Goal: Information Seeking & Learning: Understand process/instructions

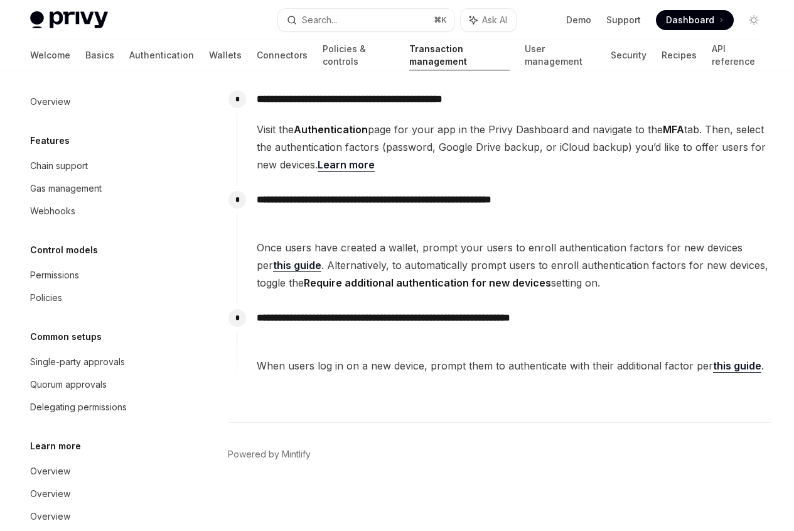
scroll to position [49, 0]
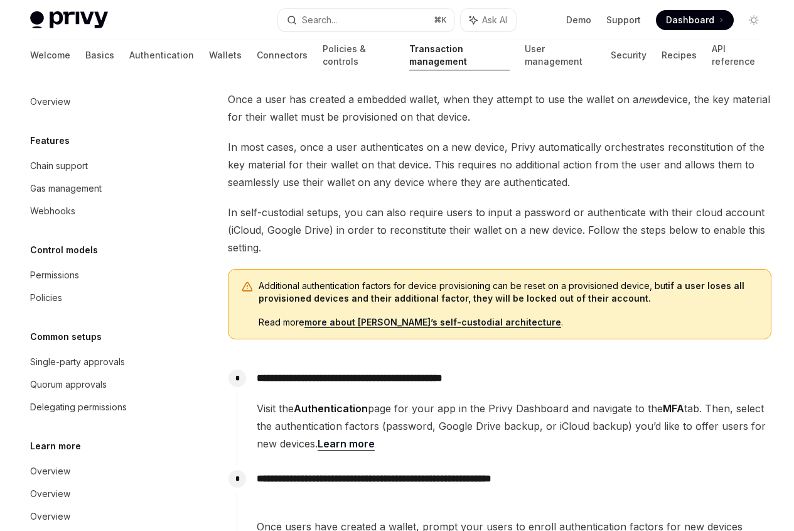
click at [435, 256] on span "In self-custodial setups, you can also require users to input a password or aut…" at bounding box center [500, 229] width 544 height 53
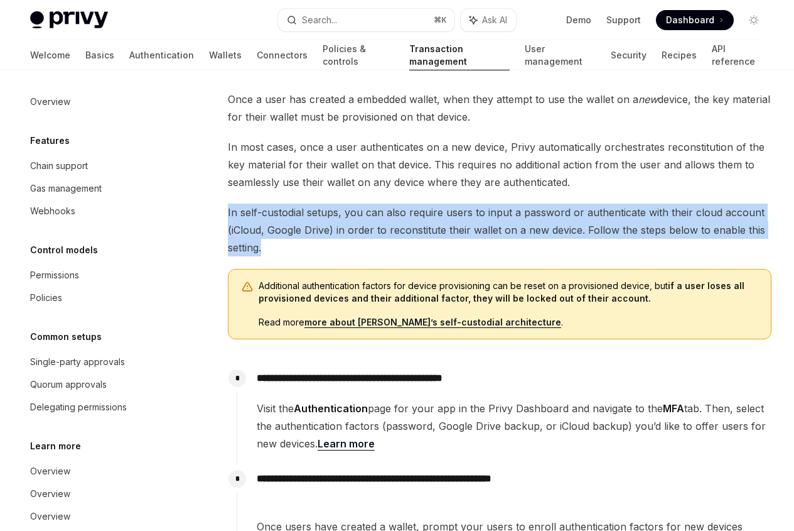
drag, startPoint x: 438, startPoint y: 320, endPoint x: 453, endPoint y: 249, distance: 72.5
click at [453, 249] on div "Once a user has created a embedded wallet, when they attempt to use the wallet …" at bounding box center [500, 377] width 544 height 575
drag, startPoint x: 453, startPoint y: 249, endPoint x: 481, endPoint y: 321, distance: 76.7
click at [481, 321] on div "Once a user has created a embedded wallet, when they attempt to use the wallet …" at bounding box center [500, 377] width 544 height 575
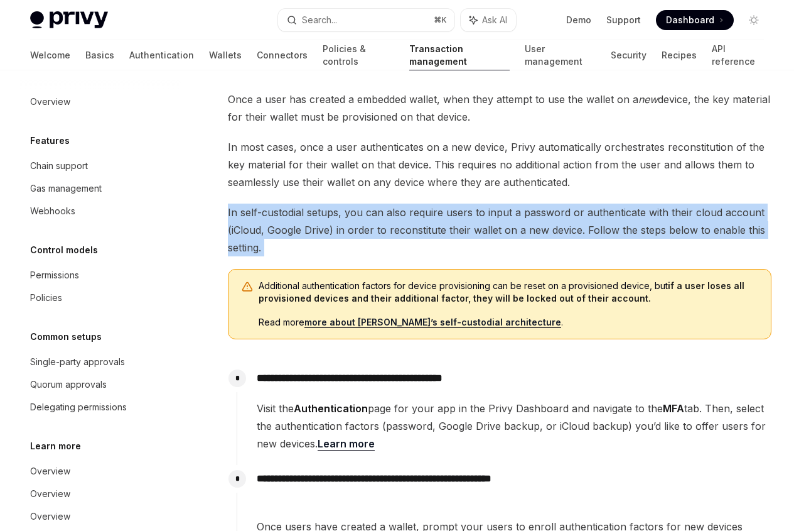
click at [480, 256] on span "In self-custodial setups, you can also require users to input a password or aut…" at bounding box center [500, 229] width 544 height 53
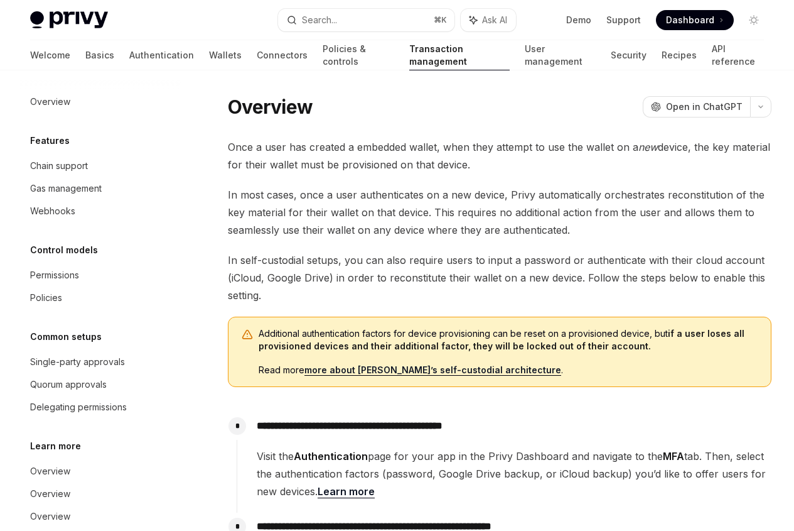
scroll to position [0, 0]
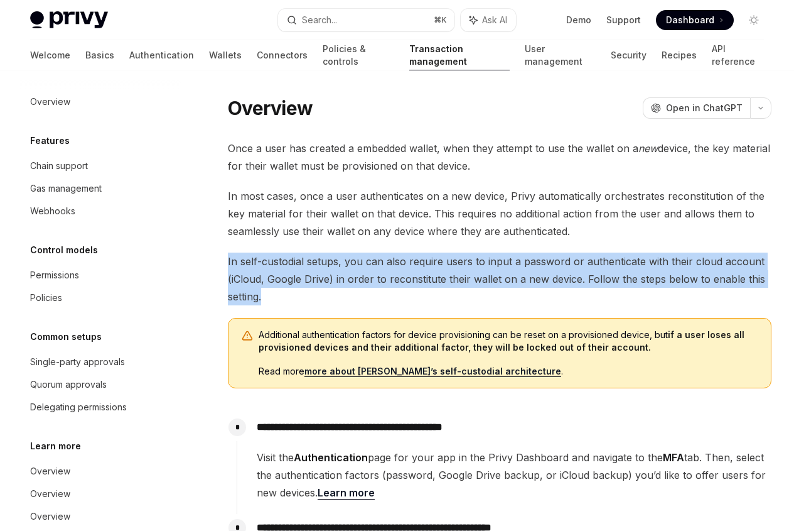
drag, startPoint x: 431, startPoint y: 366, endPoint x: 229, endPoint y: 316, distance: 208.4
click at [229, 305] on span "In self-custodial setups, you can also require users to input a password or aut…" at bounding box center [500, 278] width 544 height 53
copy span "In self-custodial setups, you can also require users to input a password or aut…"
click at [301, 305] on span "In self-custodial setups, you can also require users to input a password or aut…" at bounding box center [500, 278] width 544 height 53
drag, startPoint x: 234, startPoint y: 310, endPoint x: 508, endPoint y: 352, distance: 277.1
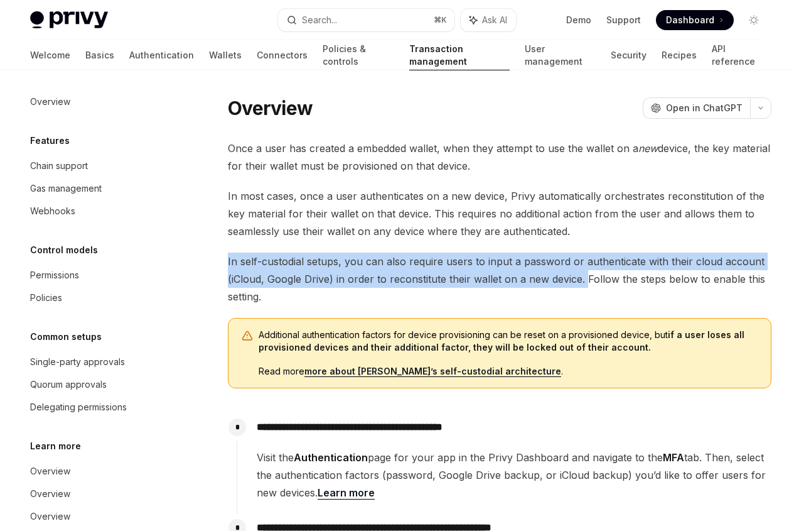
click at [508, 352] on div "Overview OpenAI Open in ChatGPT OpenAI Open in ChatGPT Once a user has created …" at bounding box center [382, 476] width 784 height 763
copy span "In self-custodial setups, you can also require users to input a password or aut…"
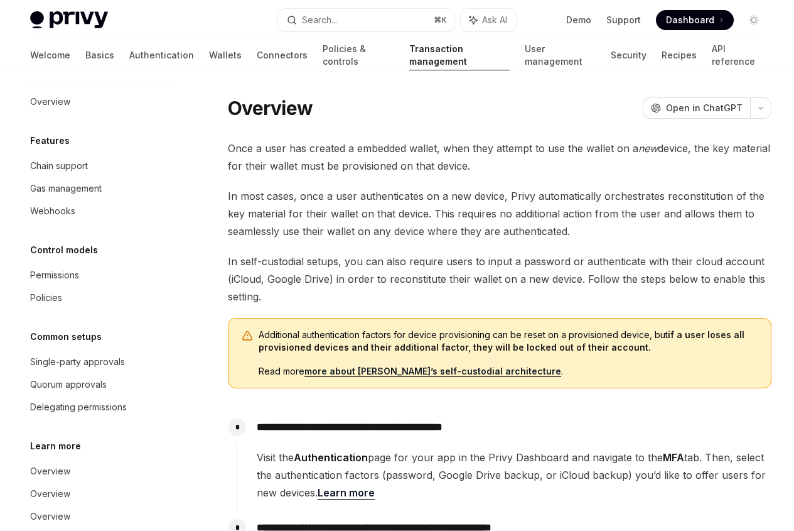
click at [0, 0] on div at bounding box center [0, 0] width 0 height 0
